Goal: Submit feedback/report problem: Submit feedback/report problem

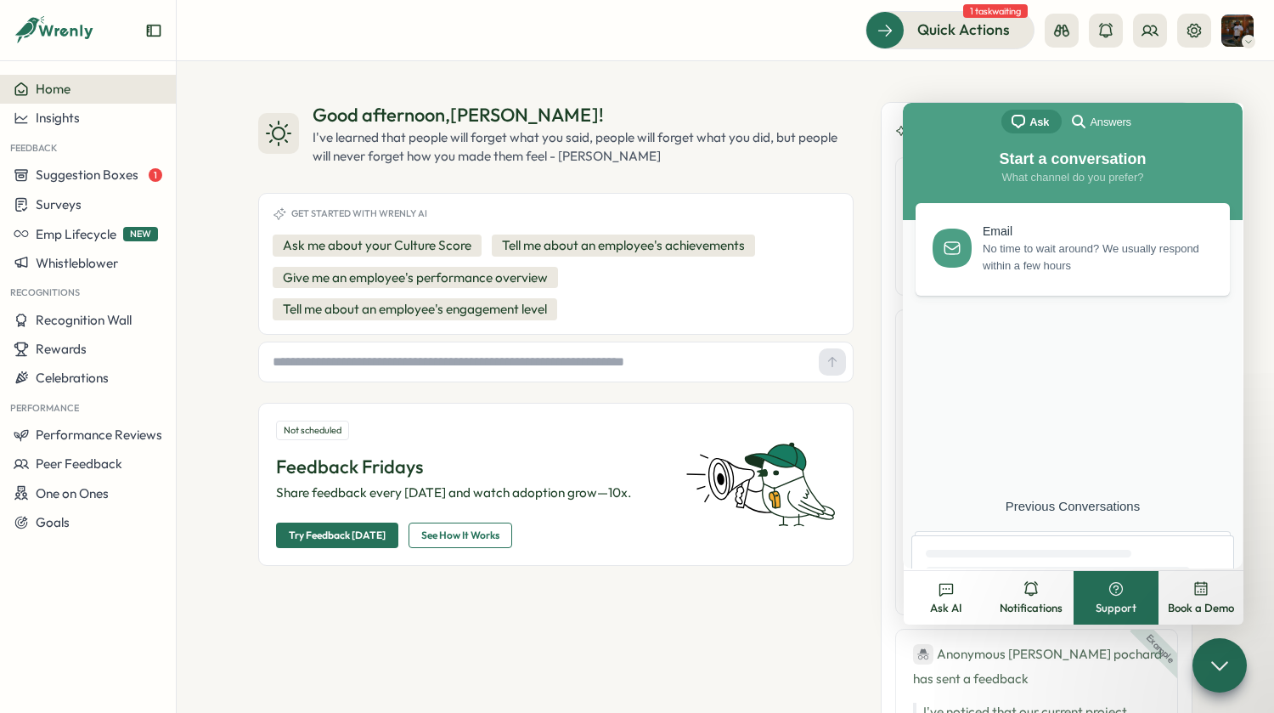
click at [878, 89] on div "Good afternoon , [PERSON_NAME] ! I've learned that people will forget what you …" at bounding box center [726, 387] width 1098 height 652
click at [124, 173] on span "Suggestion Boxes" at bounding box center [87, 175] width 103 height 16
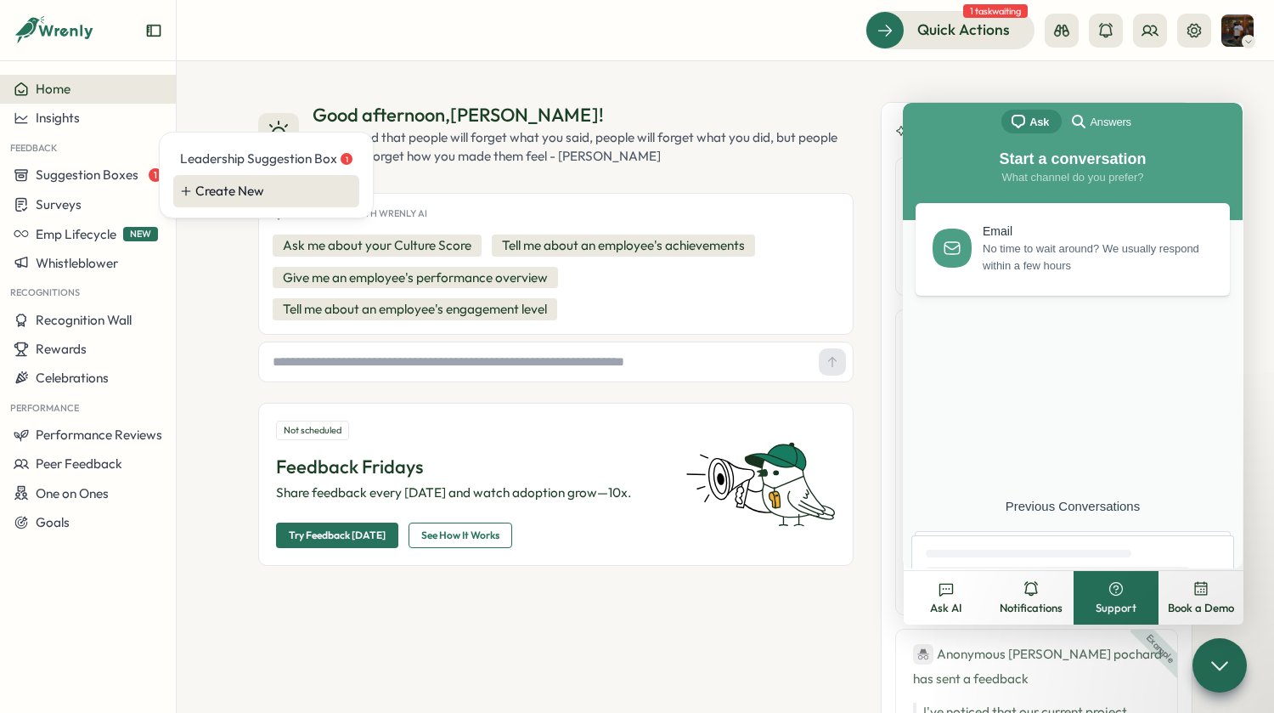
click at [247, 189] on div "Create New" at bounding box center [273, 191] width 157 height 19
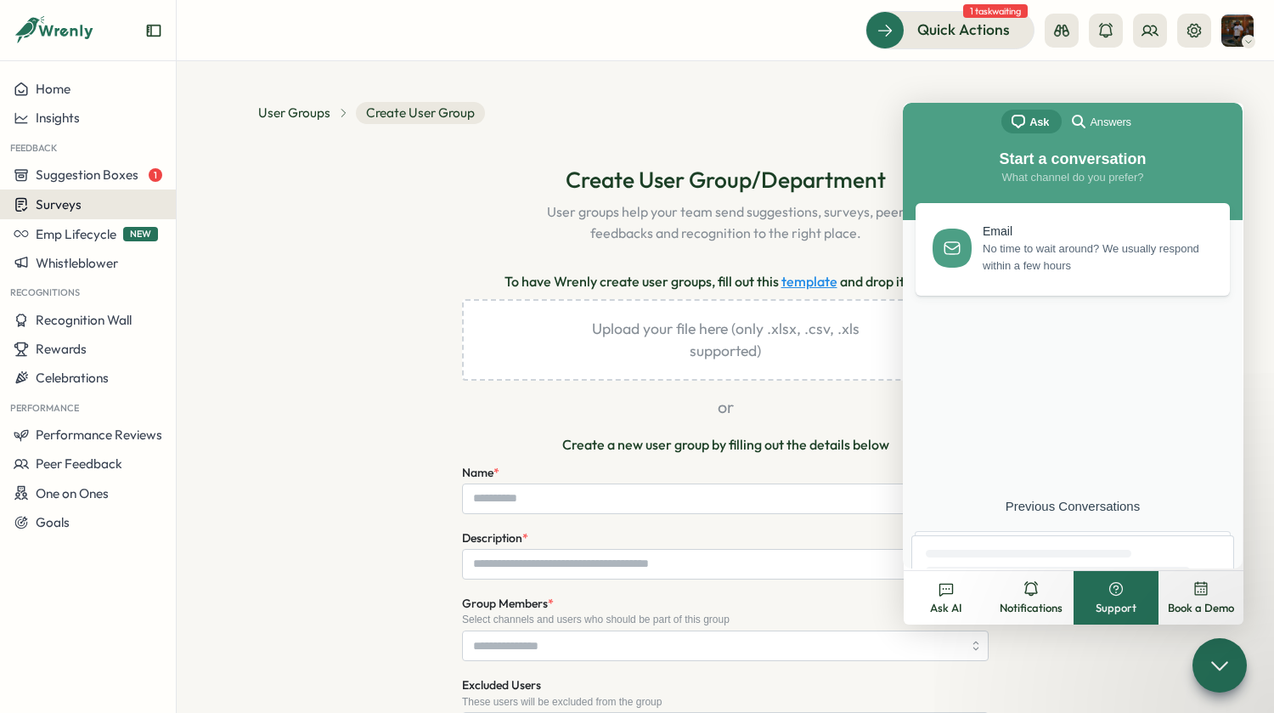
click at [103, 201] on div "Surveys" at bounding box center [88, 204] width 149 height 16
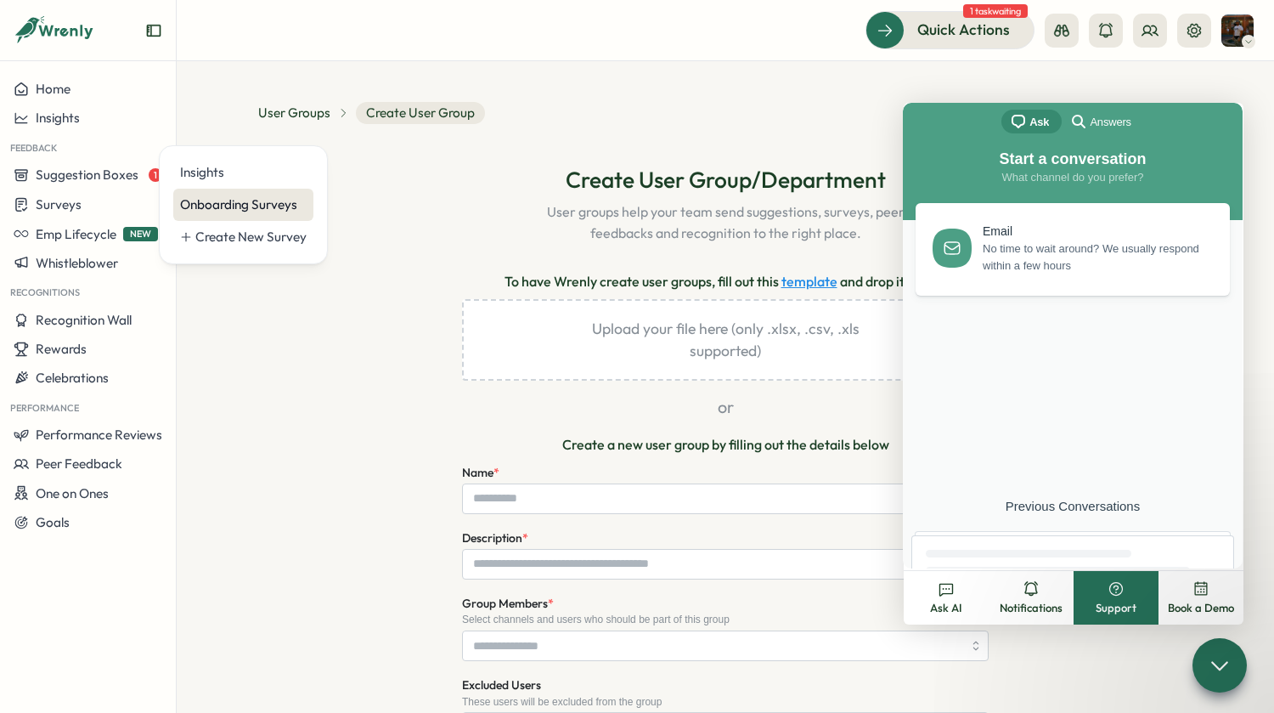
click at [231, 215] on div "Onboarding Surveys" at bounding box center [243, 205] width 140 height 32
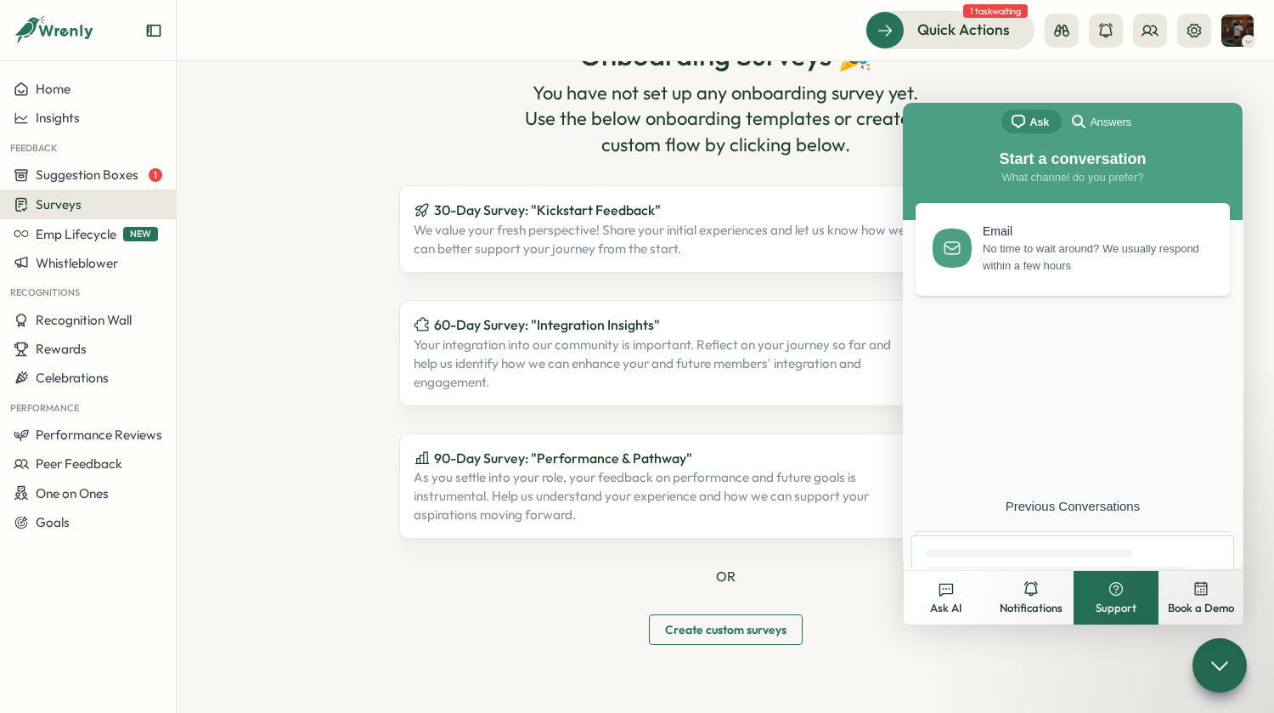
scroll to position [104, 0]
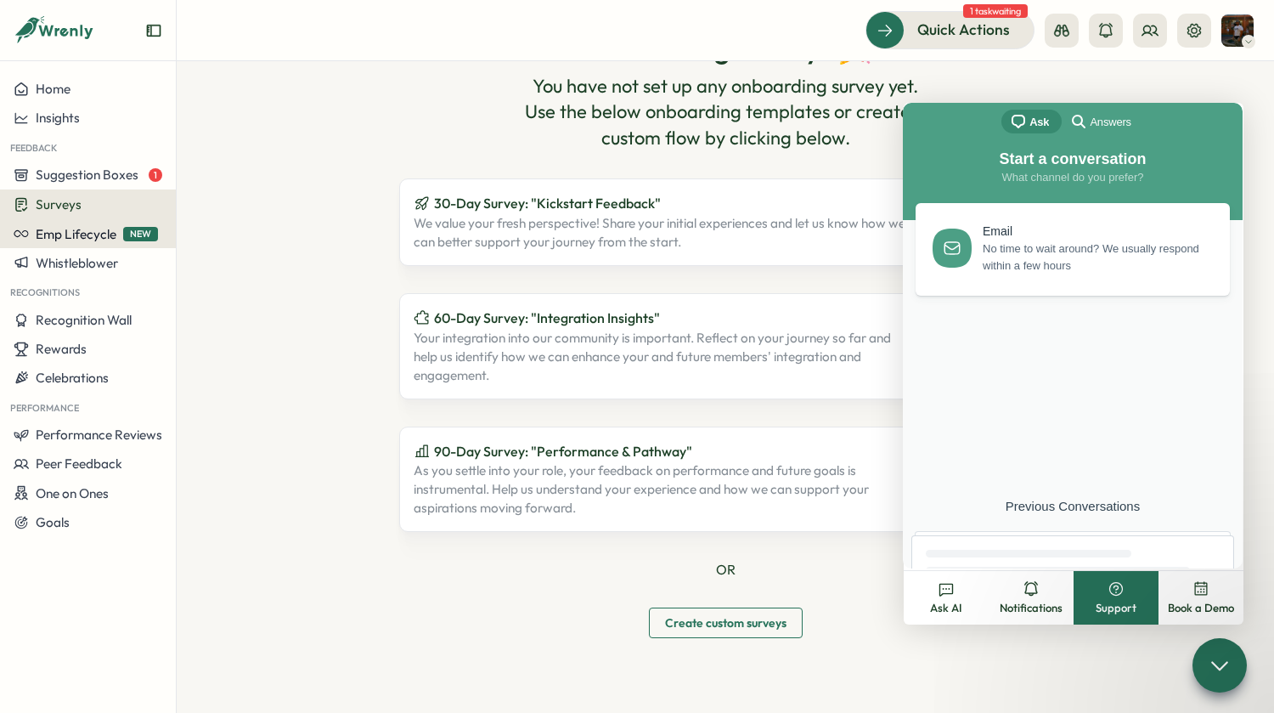
click at [92, 232] on span "Emp Lifecycle" at bounding box center [76, 234] width 81 height 16
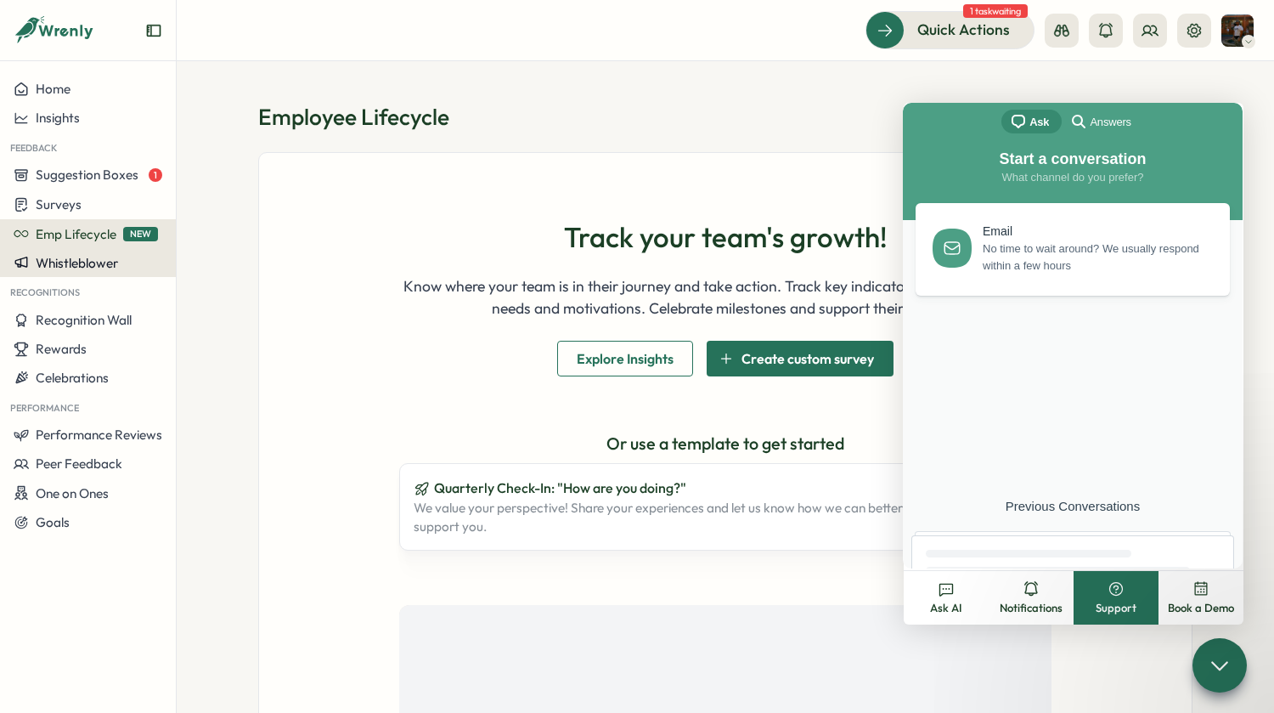
click at [91, 274] on button "Whistleblower" at bounding box center [88, 262] width 176 height 29
click at [94, 272] on button "Whistleblower" at bounding box center [88, 262] width 176 height 29
click at [103, 264] on span "Whistleblower" at bounding box center [77, 263] width 82 height 16
click at [88, 319] on span "Recognition Wall" at bounding box center [84, 320] width 96 height 16
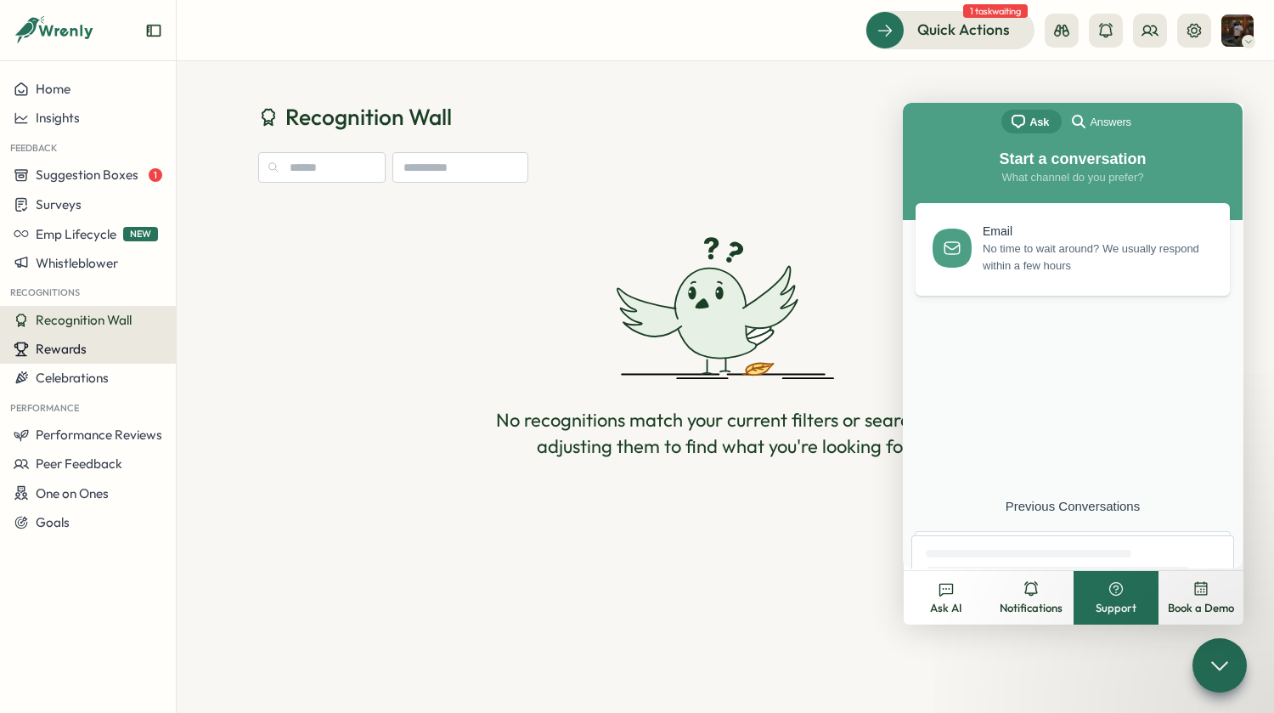
click at [88, 347] on div "Rewards" at bounding box center [88, 349] width 149 height 15
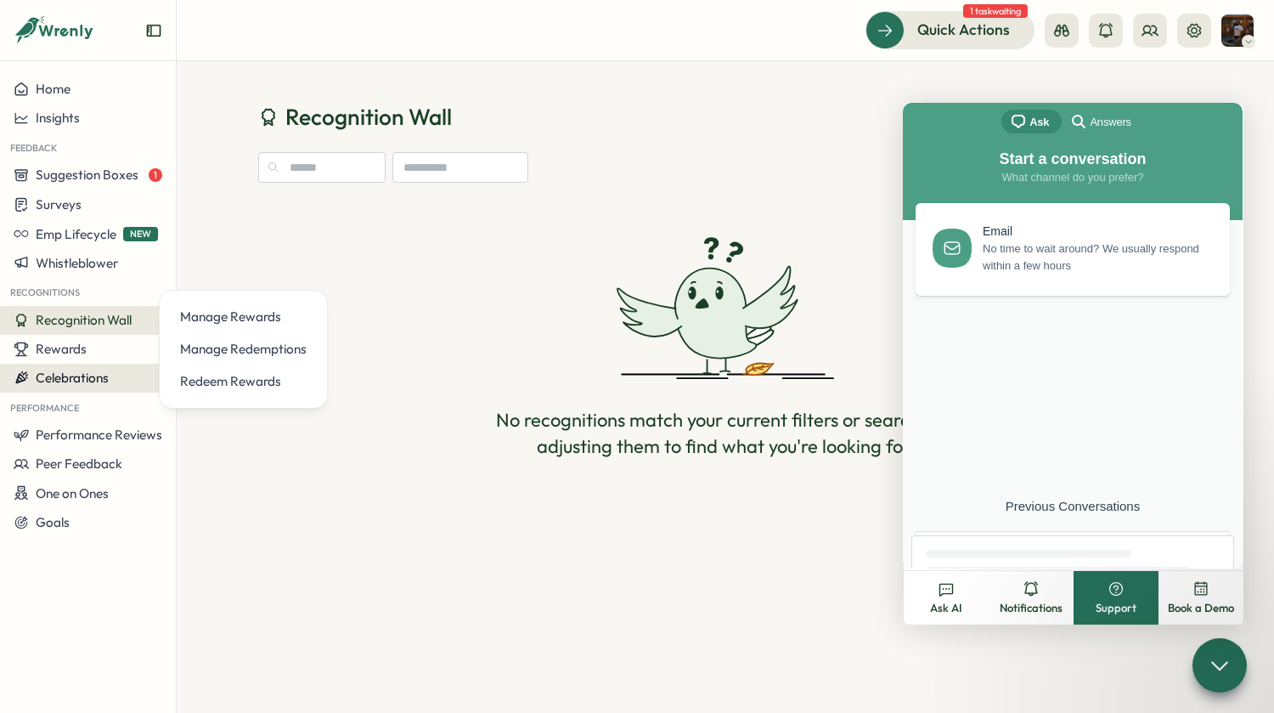
click at [95, 383] on span "Celebrations" at bounding box center [72, 378] width 73 height 16
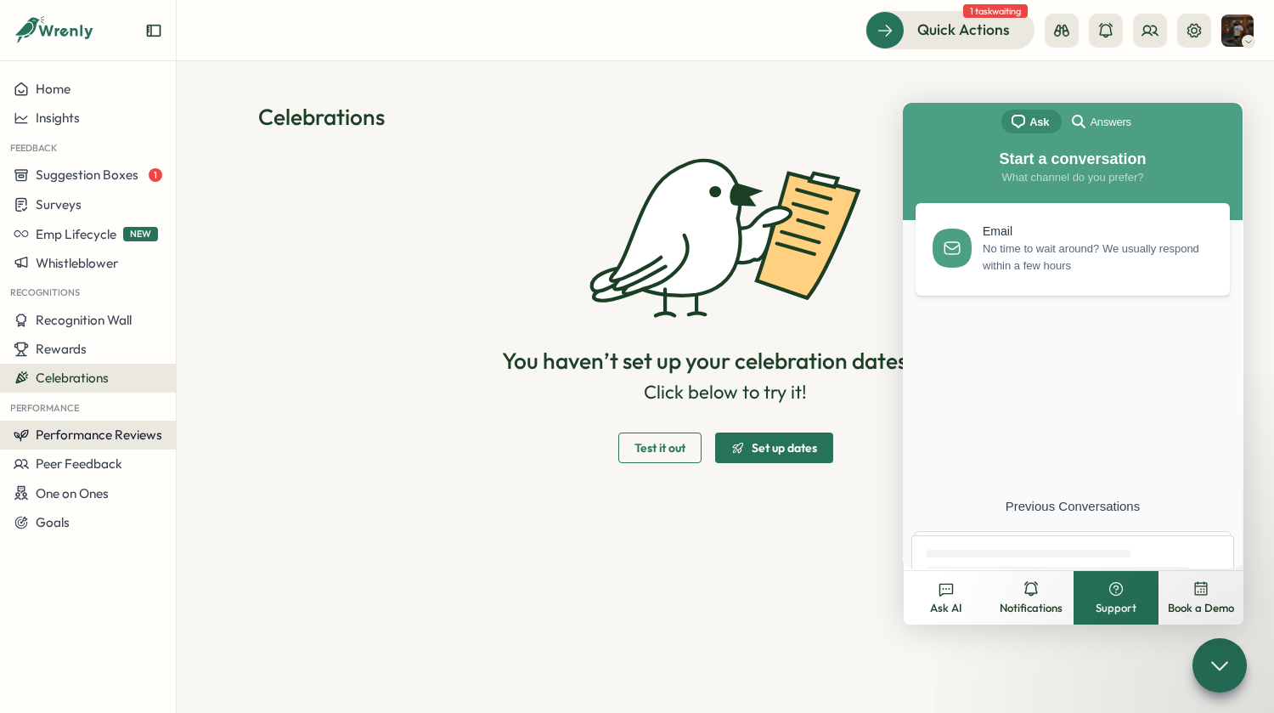
click at [128, 438] on span "Performance Reviews" at bounding box center [99, 434] width 127 height 16
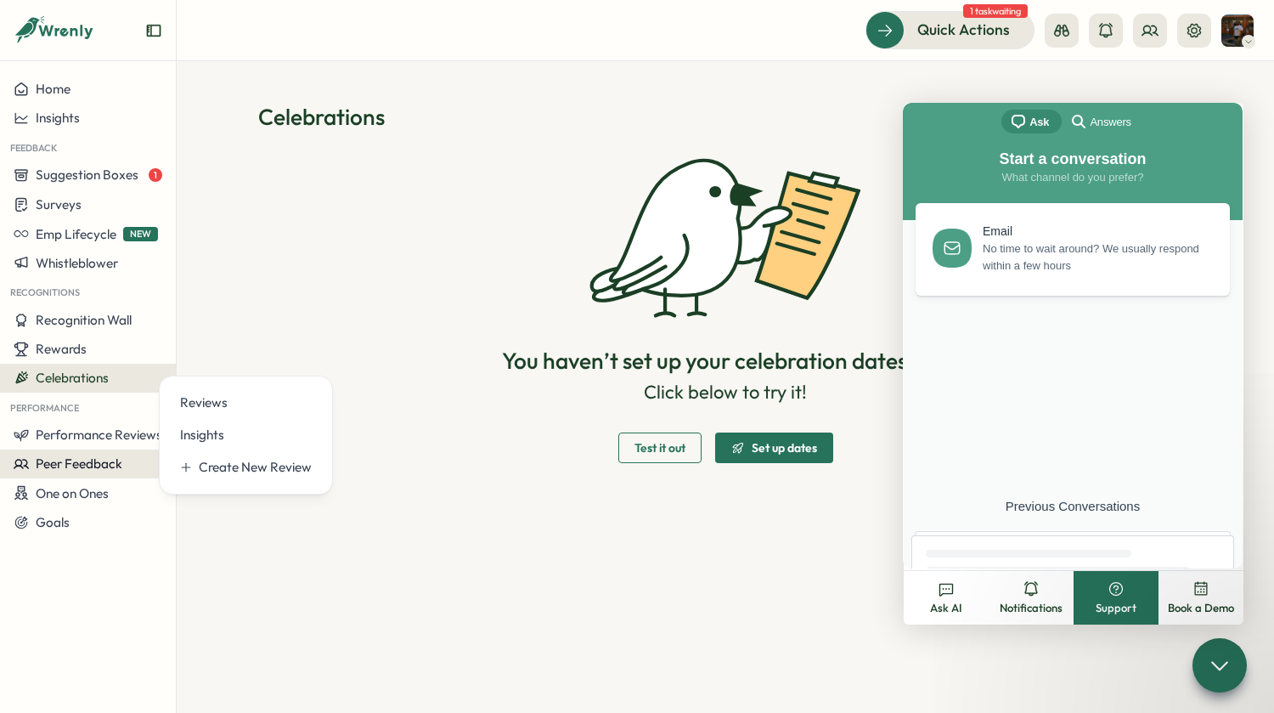
click at [120, 469] on span "Peer Feedback" at bounding box center [79, 463] width 87 height 16
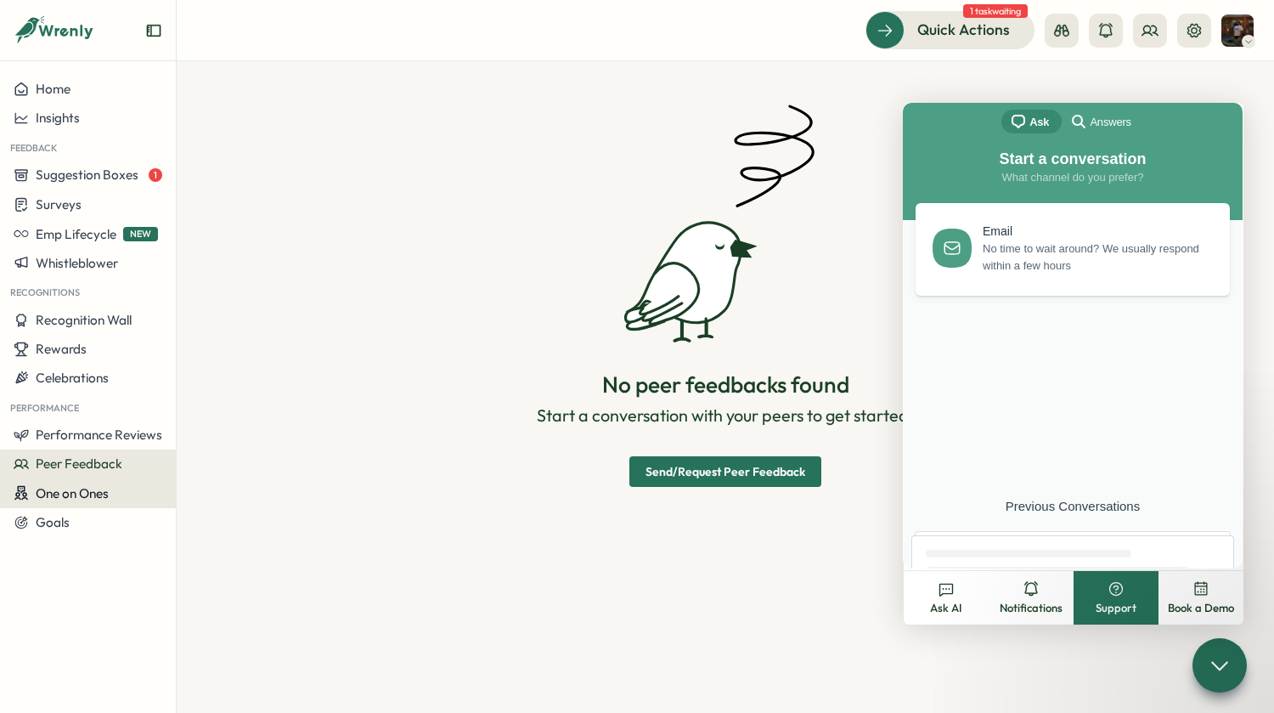
click at [106, 489] on span "One on Ones" at bounding box center [72, 493] width 73 height 16
click at [71, 532] on button "Goals" at bounding box center [88, 522] width 176 height 29
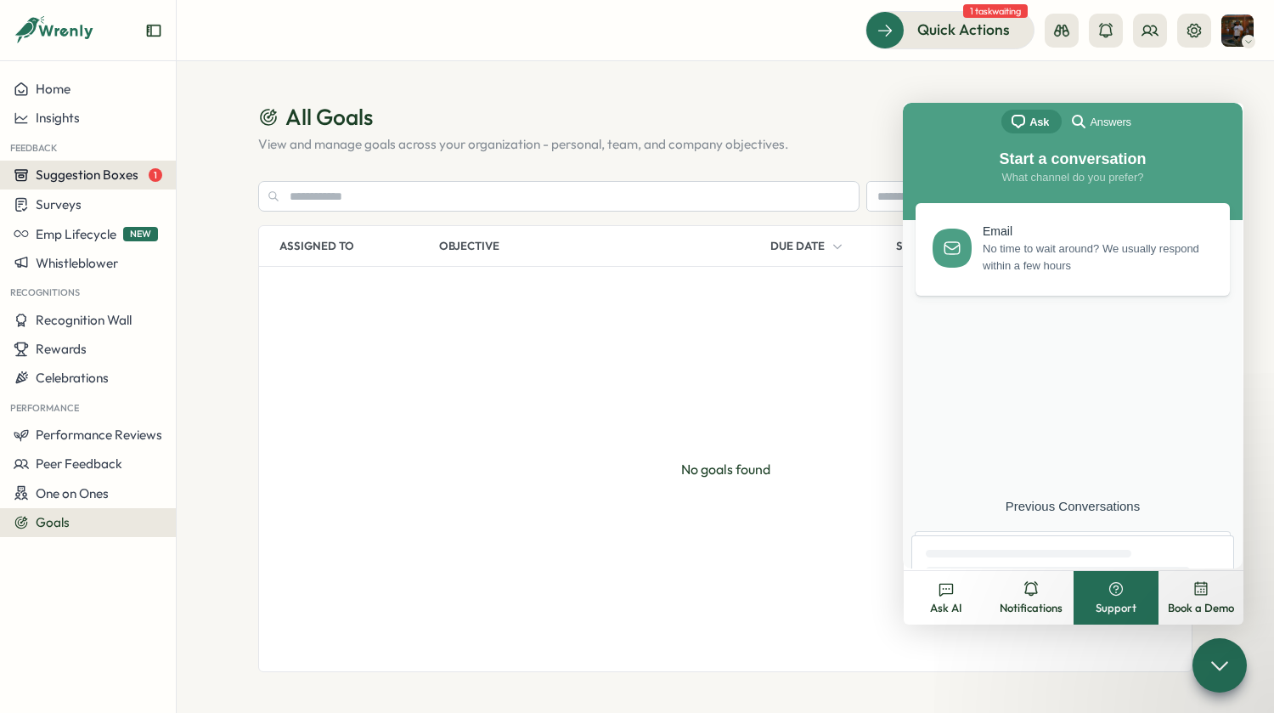
click at [104, 168] on span "Suggestion Boxes" at bounding box center [87, 175] width 103 height 16
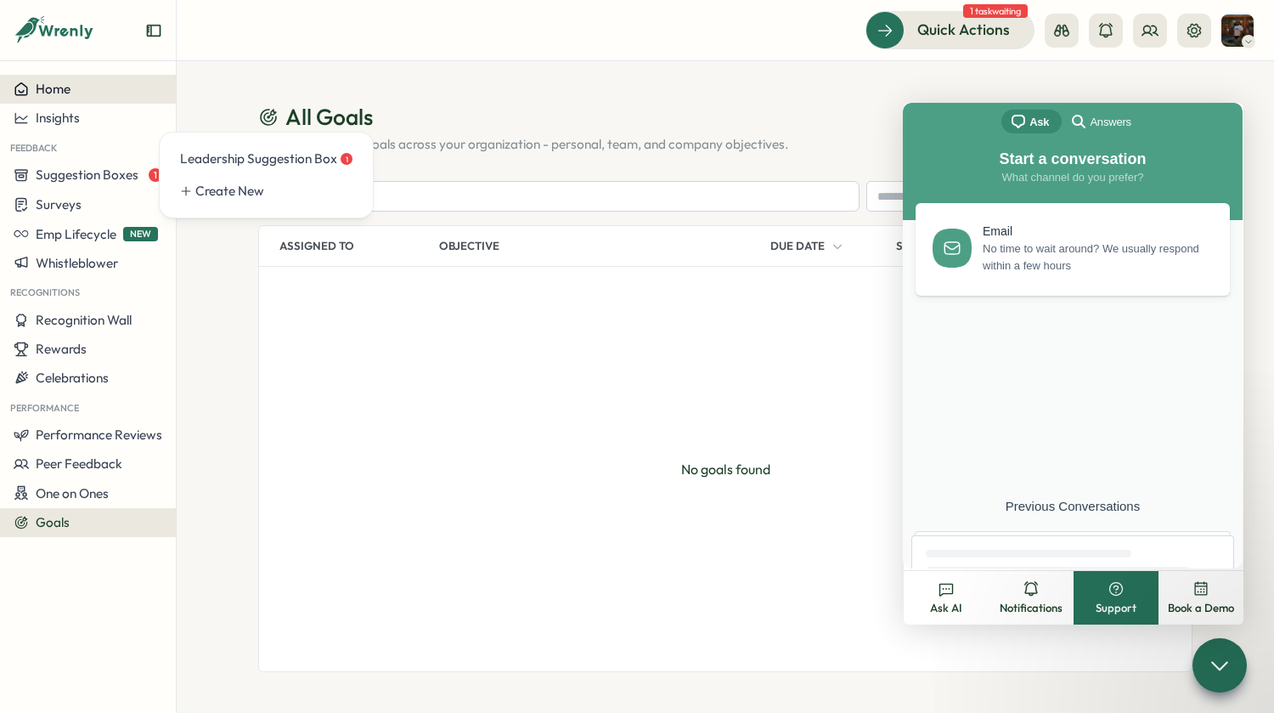
click at [86, 88] on div "Home" at bounding box center [88, 89] width 149 height 15
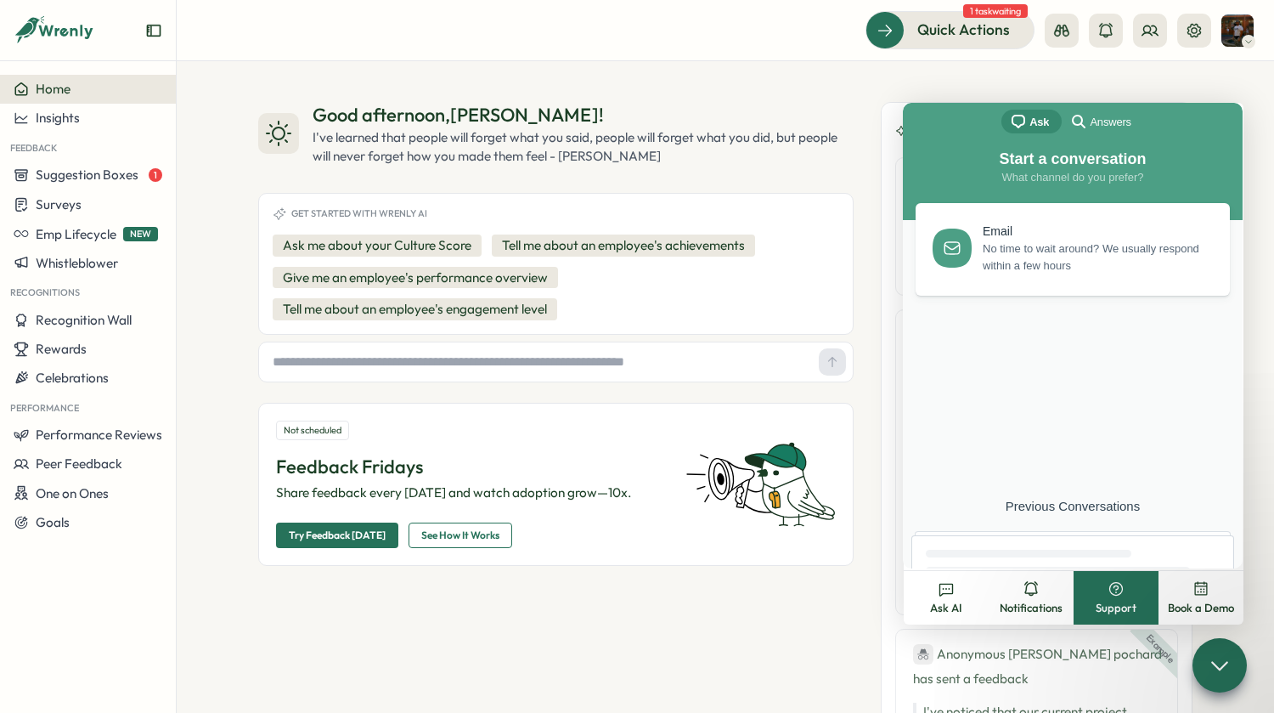
click at [1110, 588] on circle at bounding box center [1116, 588] width 13 height 13
click at [1036, 257] on span "No time to wait around? We usually respond within a few hours" at bounding box center [1097, 254] width 228 height 34
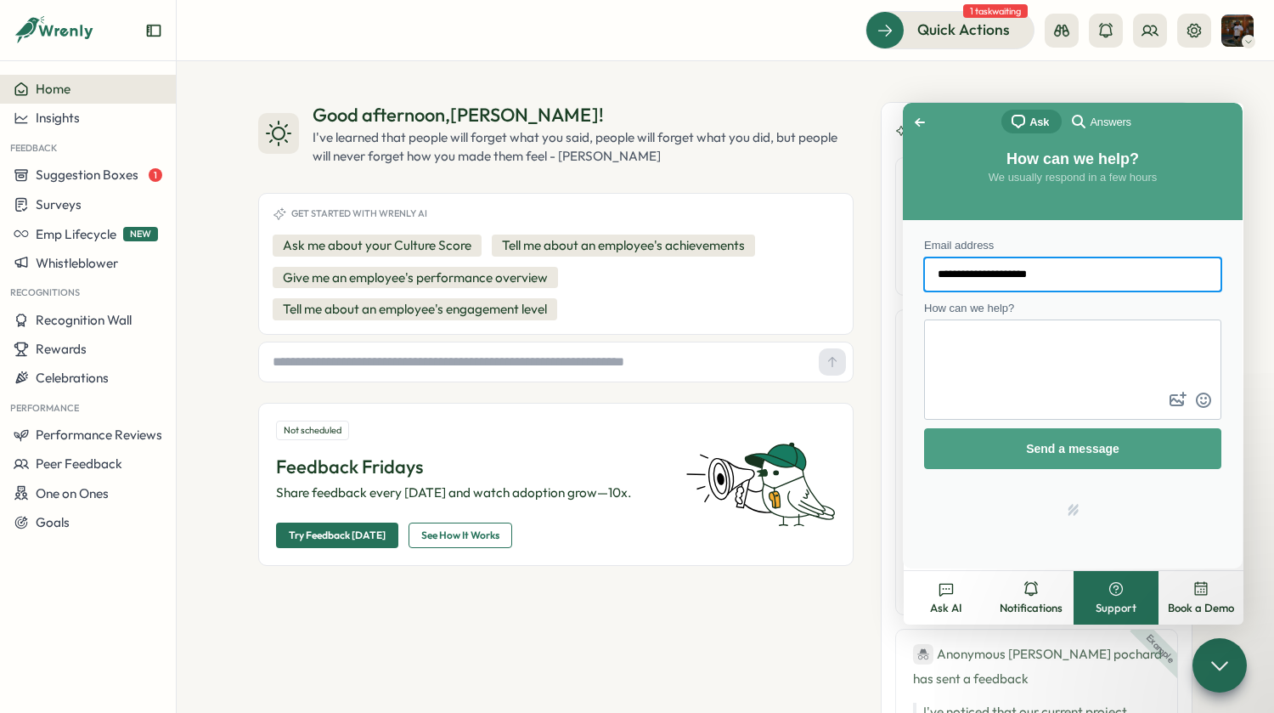
click at [1040, 334] on textarea "How can we help?" at bounding box center [1073, 354] width 294 height 67
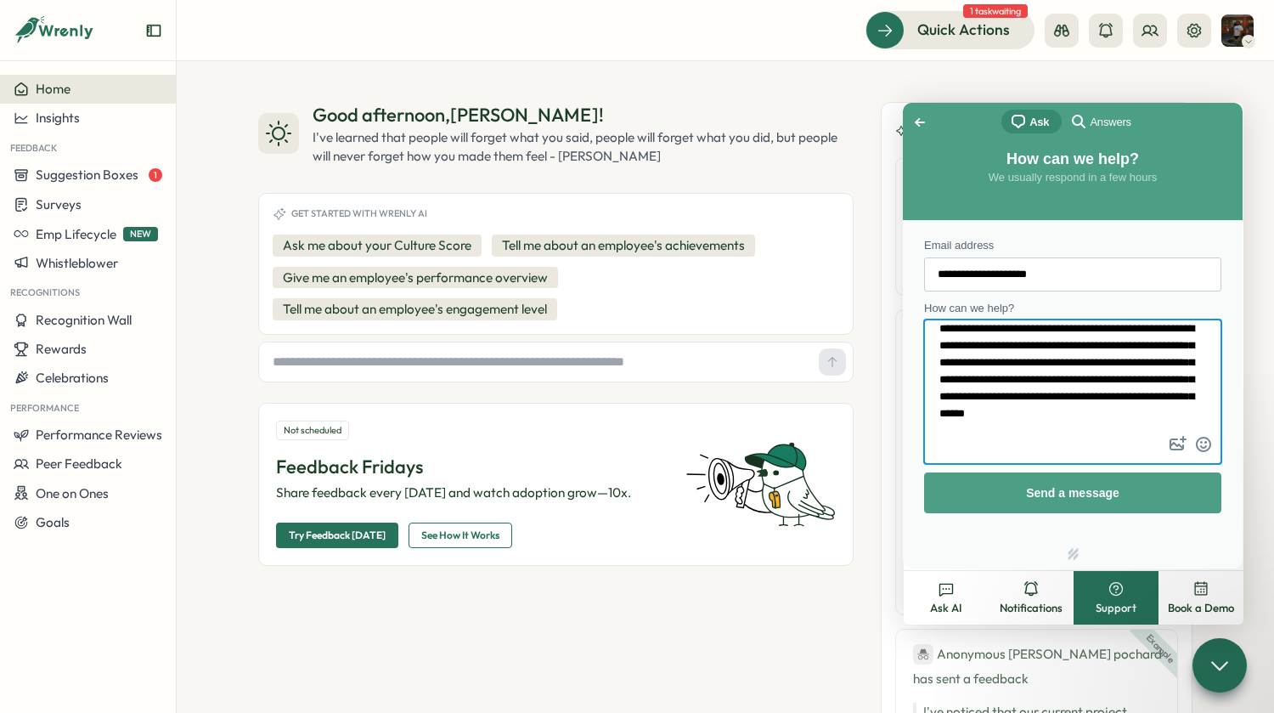
scroll to position [13, 0]
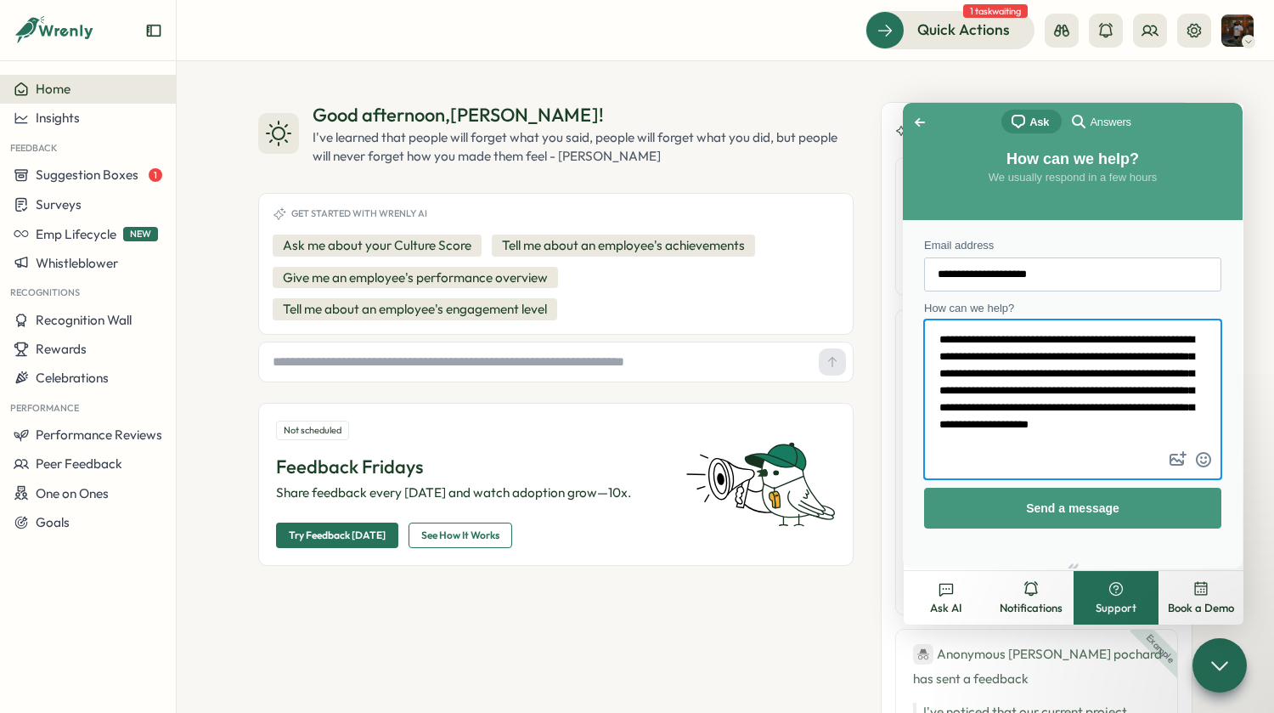
type textarea "**********"
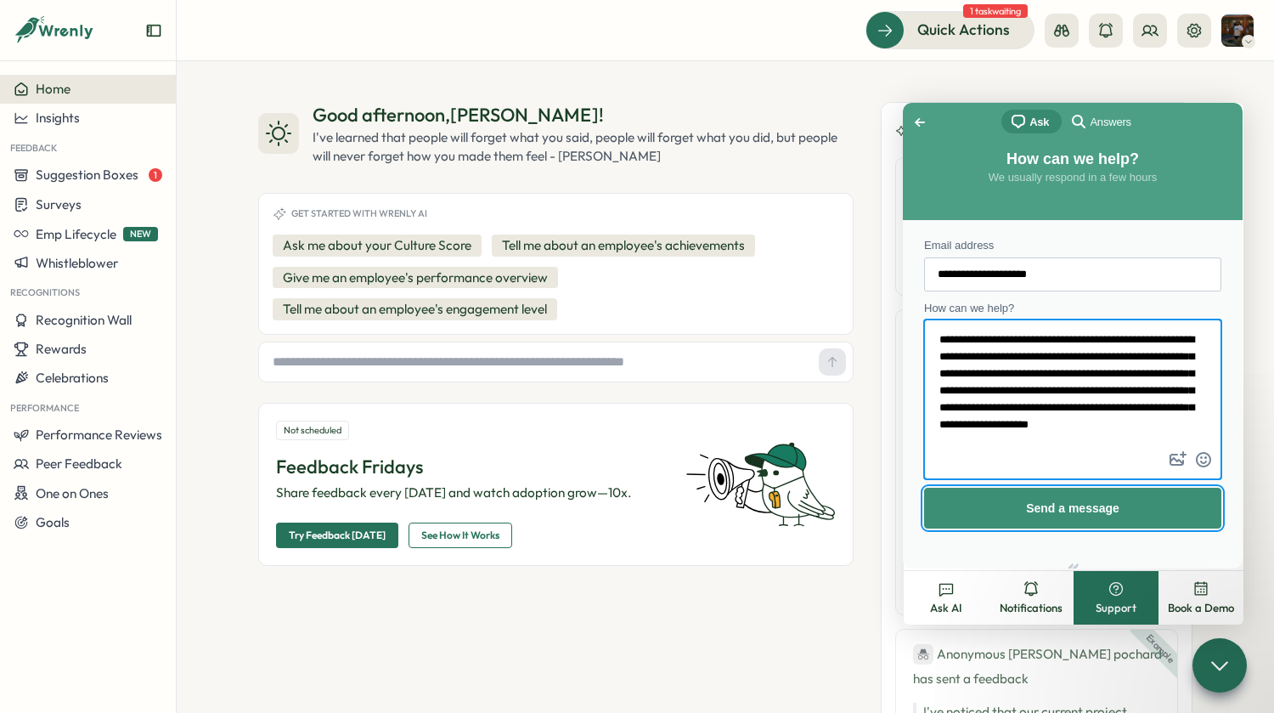
click at [1081, 501] on span "Send a message" at bounding box center [1072, 508] width 93 height 14
